Goal: Information Seeking & Learning: Learn about a topic

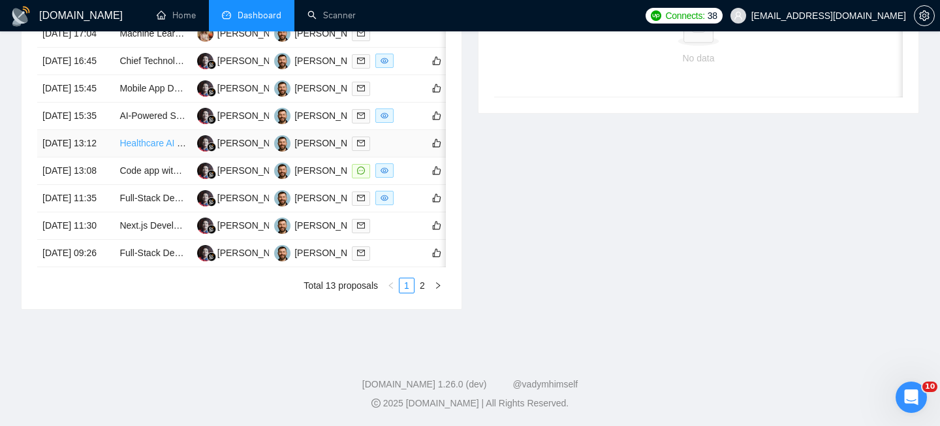
scroll to position [658, 0]
click at [420, 292] on link "2" at bounding box center [422, 285] width 14 height 14
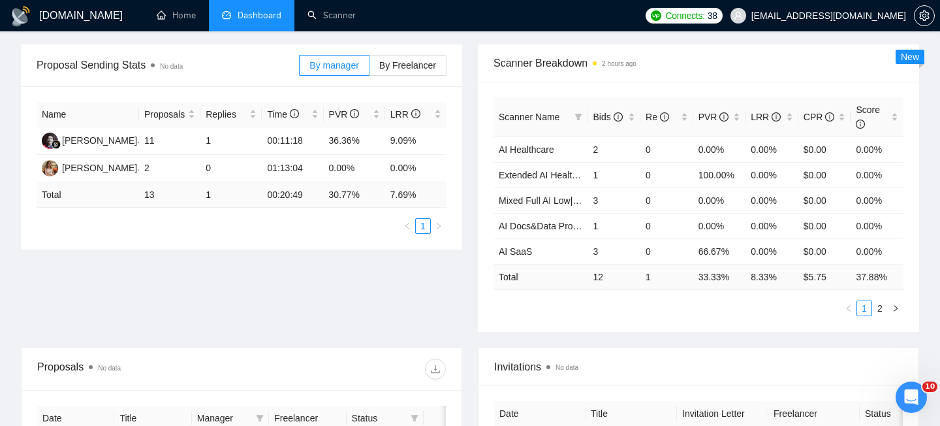
scroll to position [0, 0]
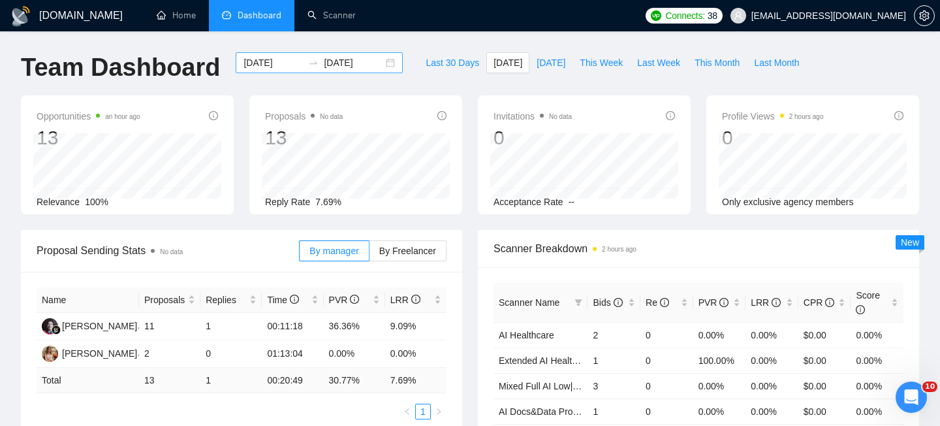
click at [382, 61] on div "[DATE] [DATE]" at bounding box center [319, 62] width 167 height 21
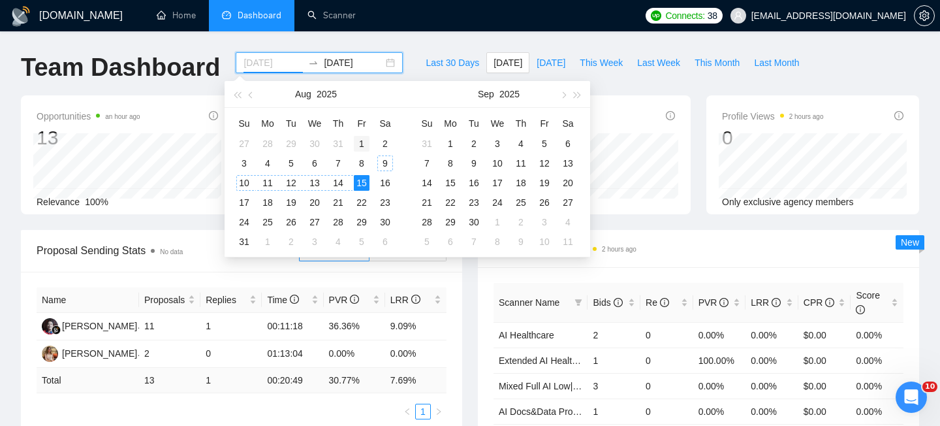
type input "[DATE]"
click at [367, 142] on div "1" at bounding box center [362, 144] width 16 height 16
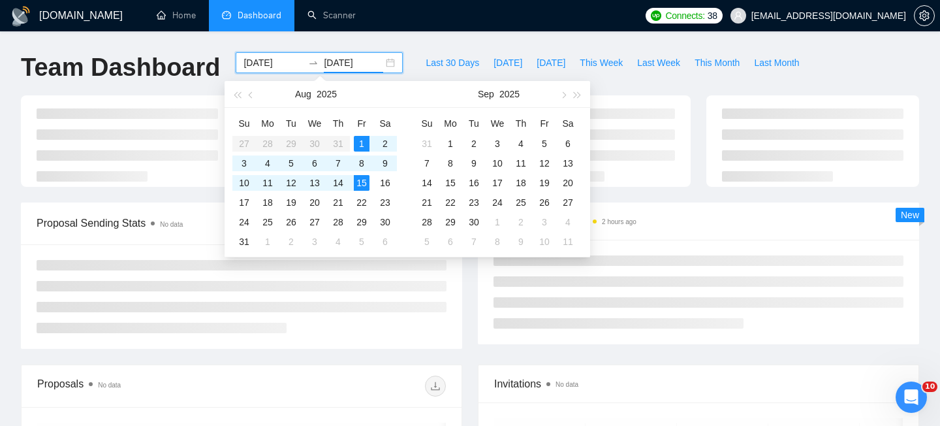
type input "[DATE]"
click at [466, 318] on div "Proposal Sending Stats No data By manager By Freelancer" at bounding box center [241, 275] width 457 height 146
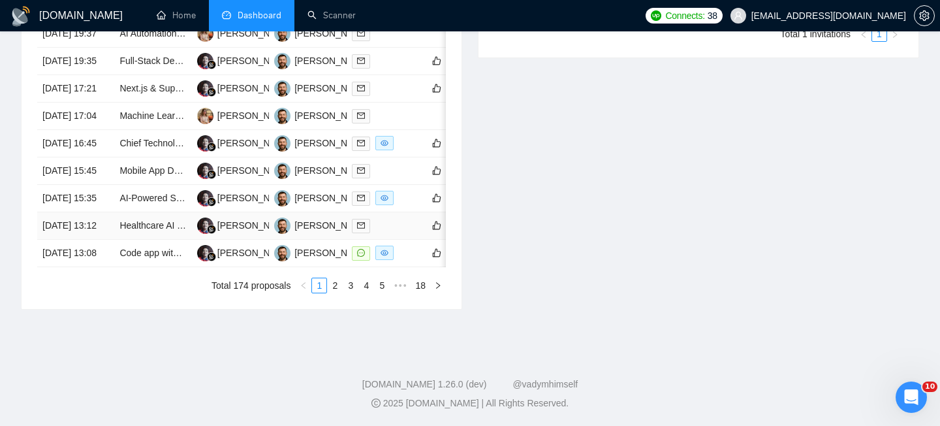
scroll to position [706, 0]
click at [337, 292] on link "2" at bounding box center [335, 285] width 14 height 14
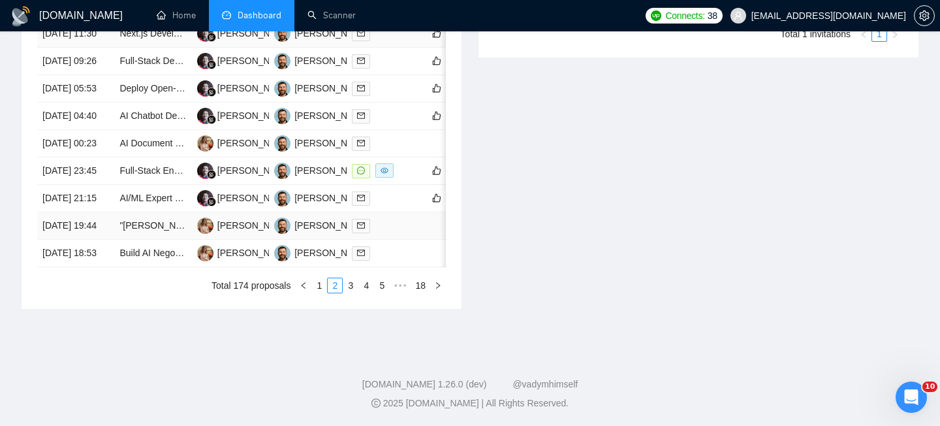
scroll to position [644, 0]
click at [346, 292] on link "3" at bounding box center [350, 285] width 14 height 14
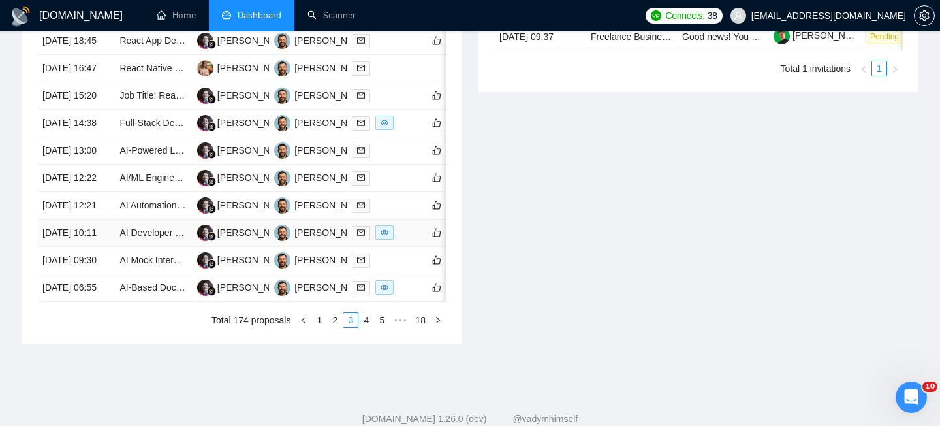
scroll to position [628, 0]
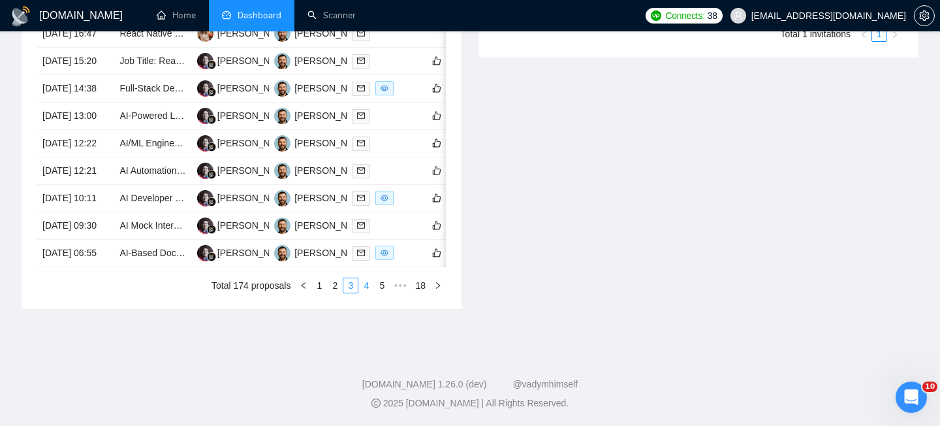
click at [370, 292] on link "4" at bounding box center [366, 285] width 14 height 14
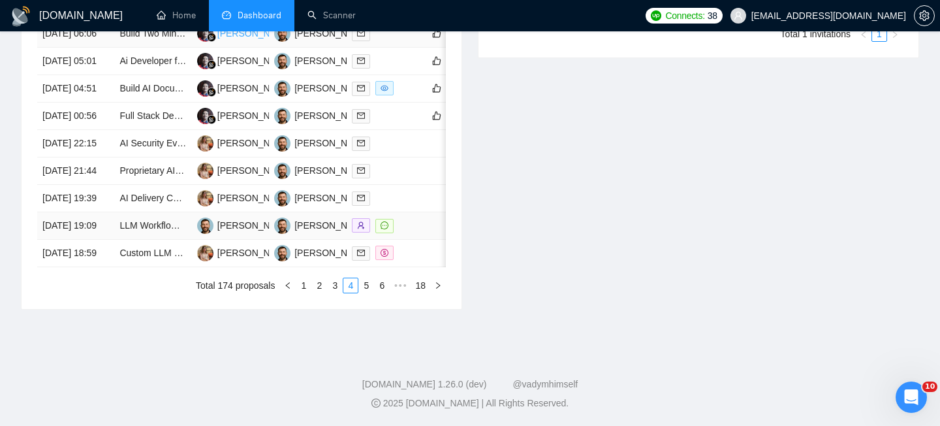
scroll to position [687, 0]
click at [308, 292] on link "1" at bounding box center [303, 285] width 14 height 14
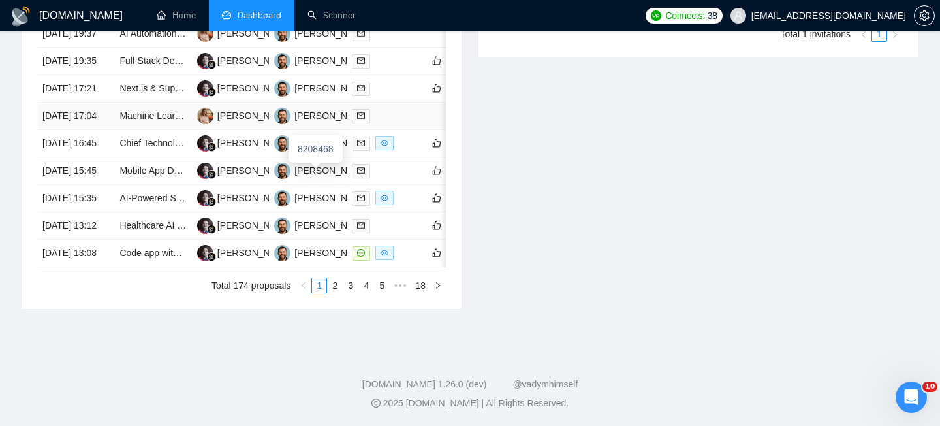
scroll to position [653, 0]
click at [104, 267] on td "[DATE] 13:08" at bounding box center [75, 253] width 77 height 27
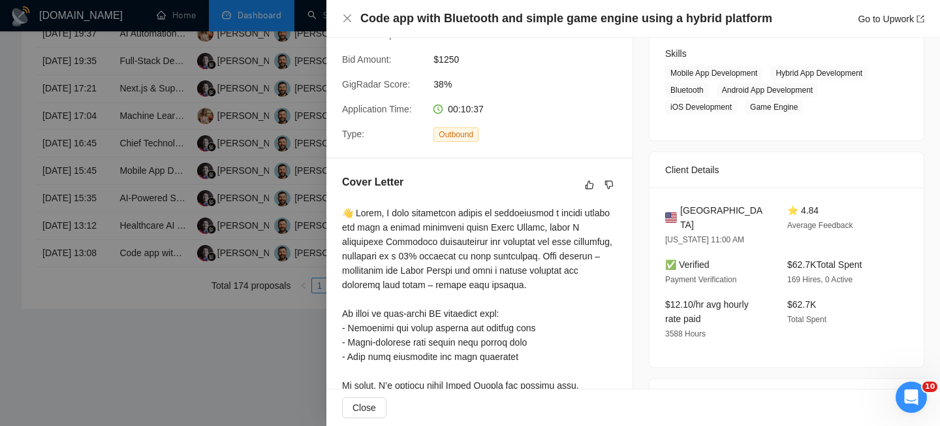
scroll to position [0, 0]
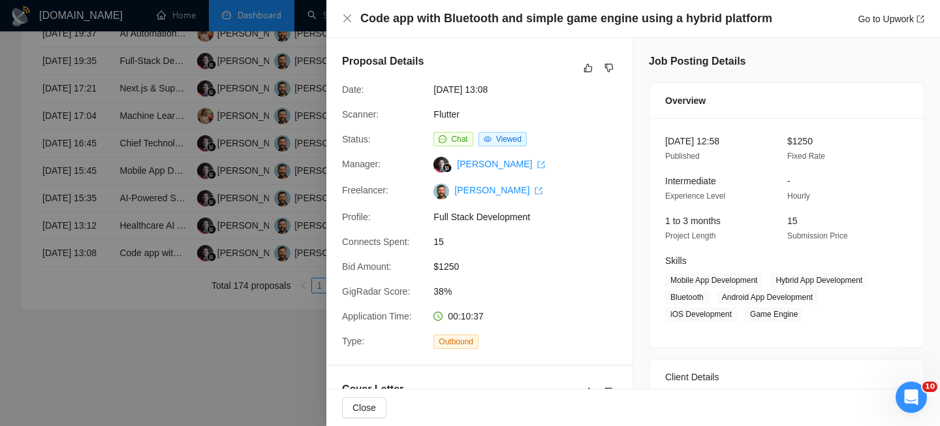
click at [507, 20] on h4 "Code app with Bluetooth and simple game engine using a hybrid platform" at bounding box center [566, 18] width 412 height 16
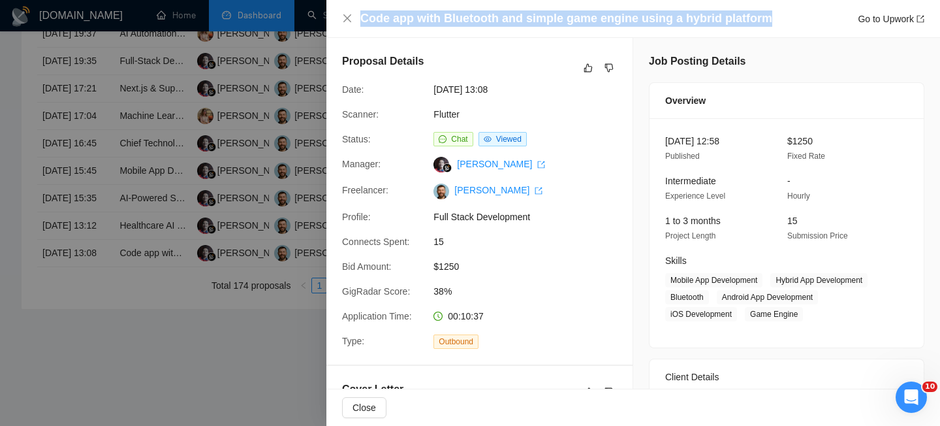
click at [507, 20] on h4 "Code app with Bluetooth and simple game engine using a hybrid platform" at bounding box center [566, 18] width 412 height 16
copy h4 "Code app with Bluetooth and simple game engine using a hybrid platform"
